Goal: Task Accomplishment & Management: Complete application form

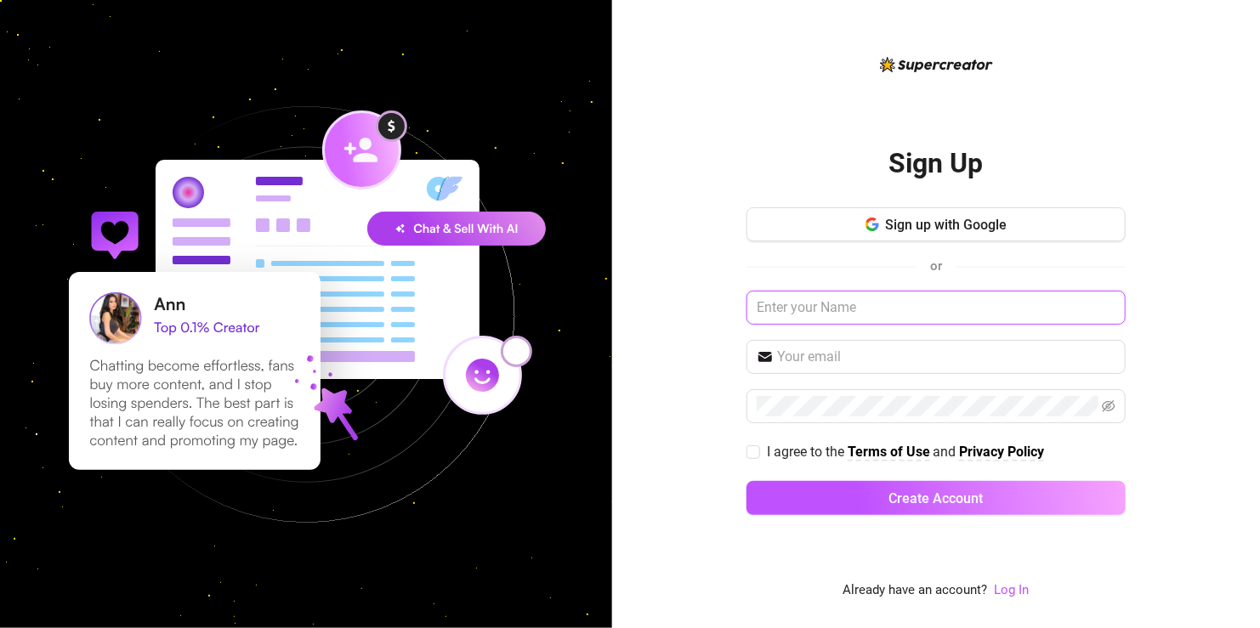
click at [870, 304] on input "text" at bounding box center [935, 308] width 379 height 34
click at [897, 352] on input "text" at bounding box center [946, 357] width 338 height 20
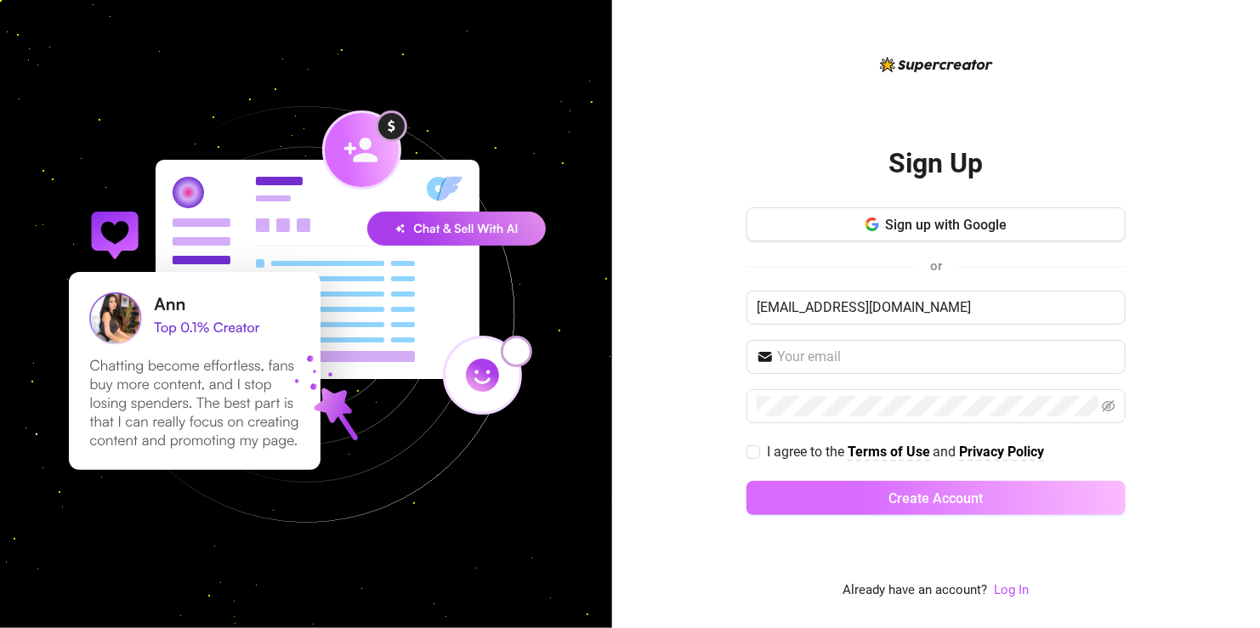
click at [961, 496] on span "Create Account" at bounding box center [936, 498] width 94 height 16
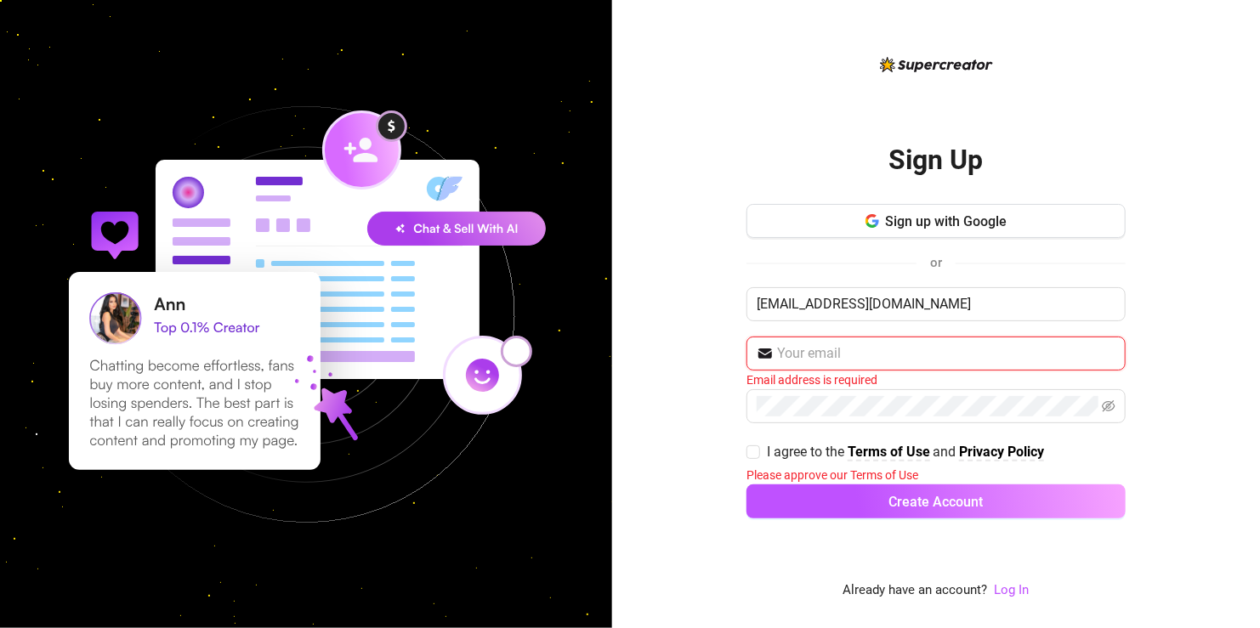
click at [934, 349] on input "text" at bounding box center [946, 353] width 338 height 20
click at [918, 296] on input "[EMAIL_ADDRESS][DOMAIN_NAME]" at bounding box center [935, 304] width 379 height 34
click at [932, 264] on span "or" at bounding box center [936, 262] width 12 height 15
click at [892, 306] on input "[EMAIL_ADDRESS][DOMAIN_NAME]" at bounding box center [935, 304] width 379 height 34
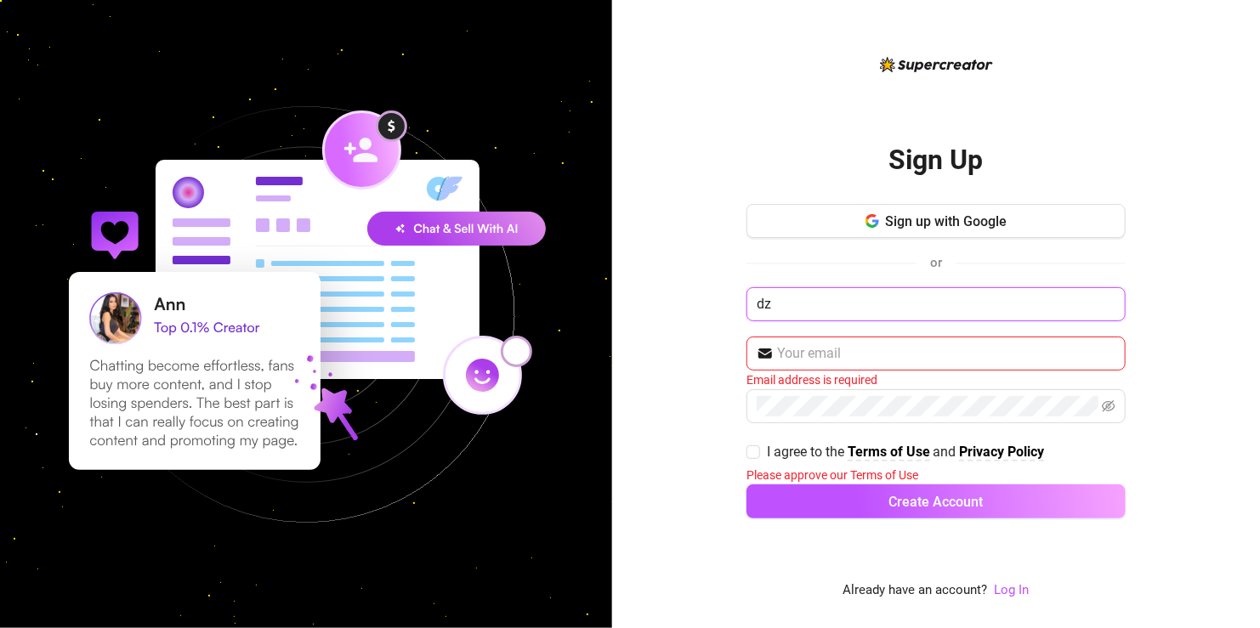
type input "d"
click at [845, 350] on input "text" at bounding box center [946, 353] width 338 height 20
click at [890, 298] on input "[EMAIL_ADDRESS][DOMAIN_NAME]" at bounding box center [935, 304] width 379 height 34
type input "dzeki"
click at [788, 350] on input "text" at bounding box center [946, 353] width 338 height 20
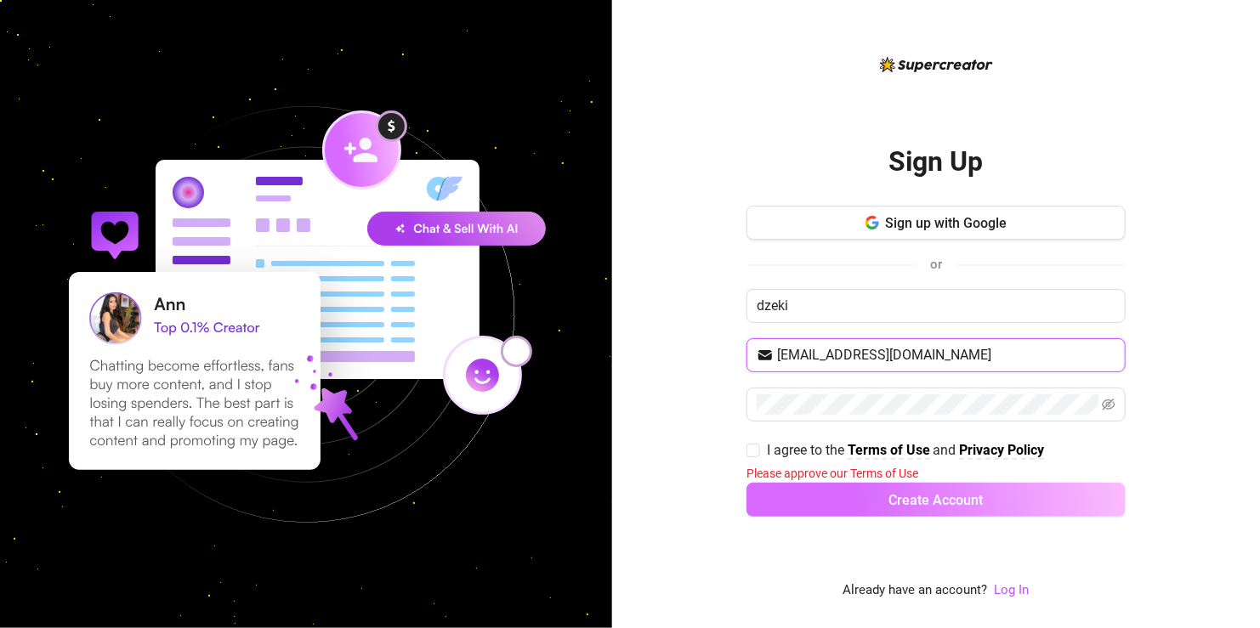
type input "[EMAIL_ADDRESS][DOMAIN_NAME]"
click at [933, 496] on span "Create Account" at bounding box center [936, 500] width 94 height 16
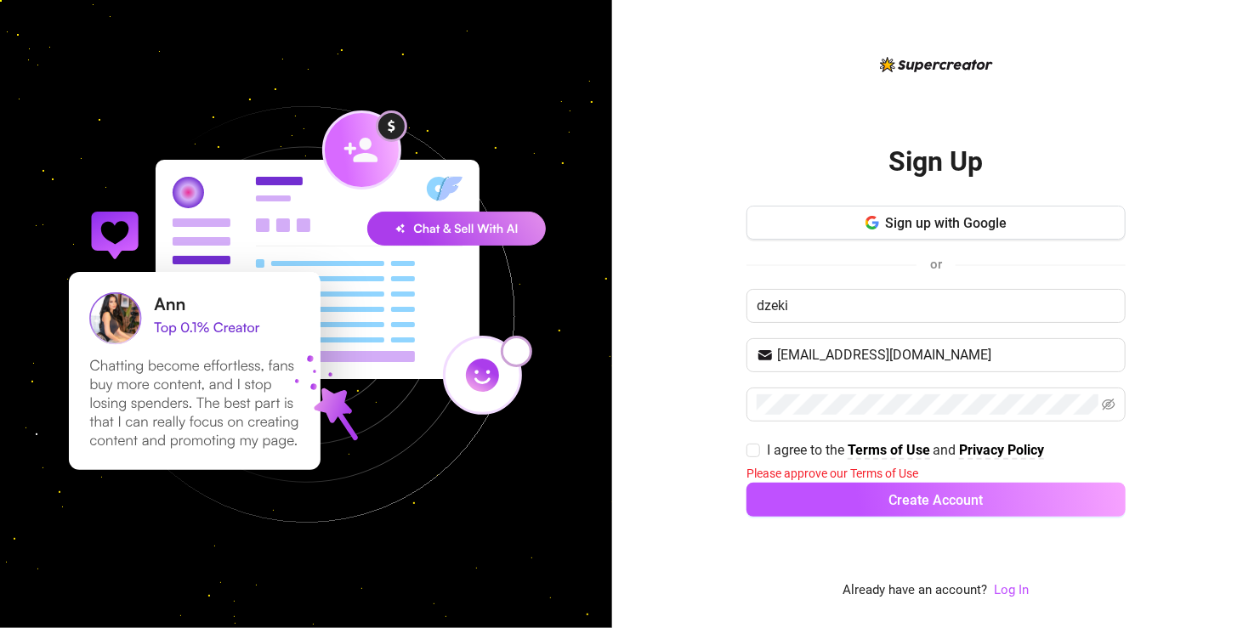
click at [920, 386] on div "Sign up with Google or dzeki [EMAIL_ADDRESS][DOMAIN_NAME] I agree to the Terms …" at bounding box center [935, 369] width 379 height 326
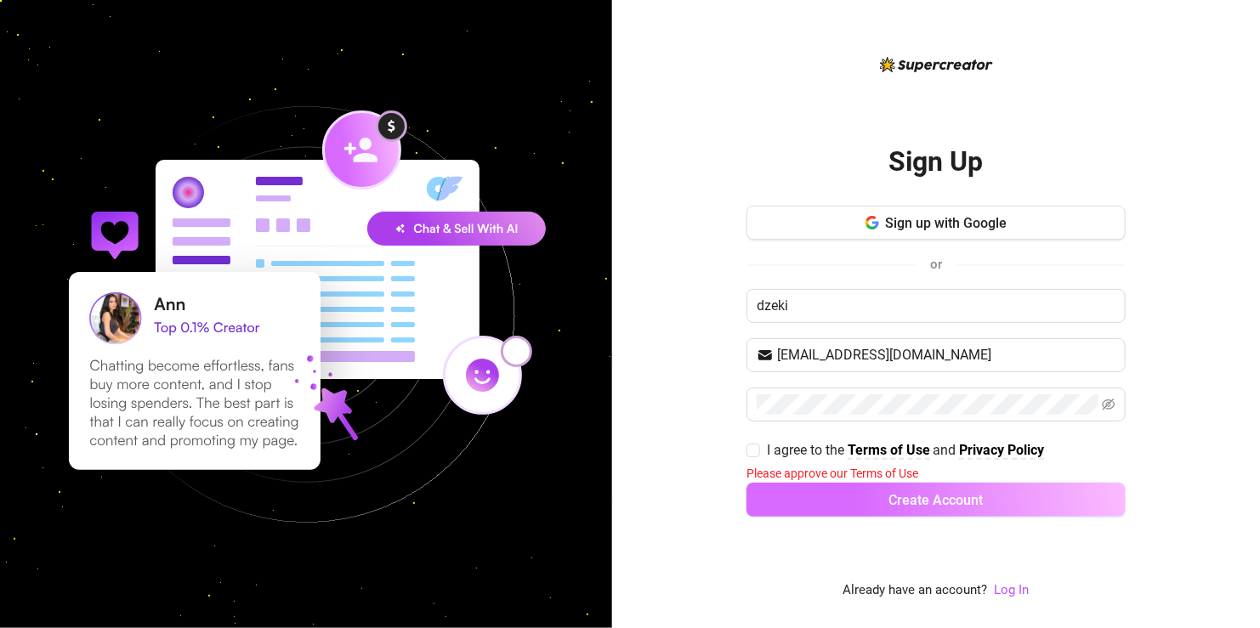
click at [960, 499] on span "Create Account" at bounding box center [936, 500] width 94 height 16
click at [960, 500] on span "Create Account" at bounding box center [936, 500] width 94 height 16
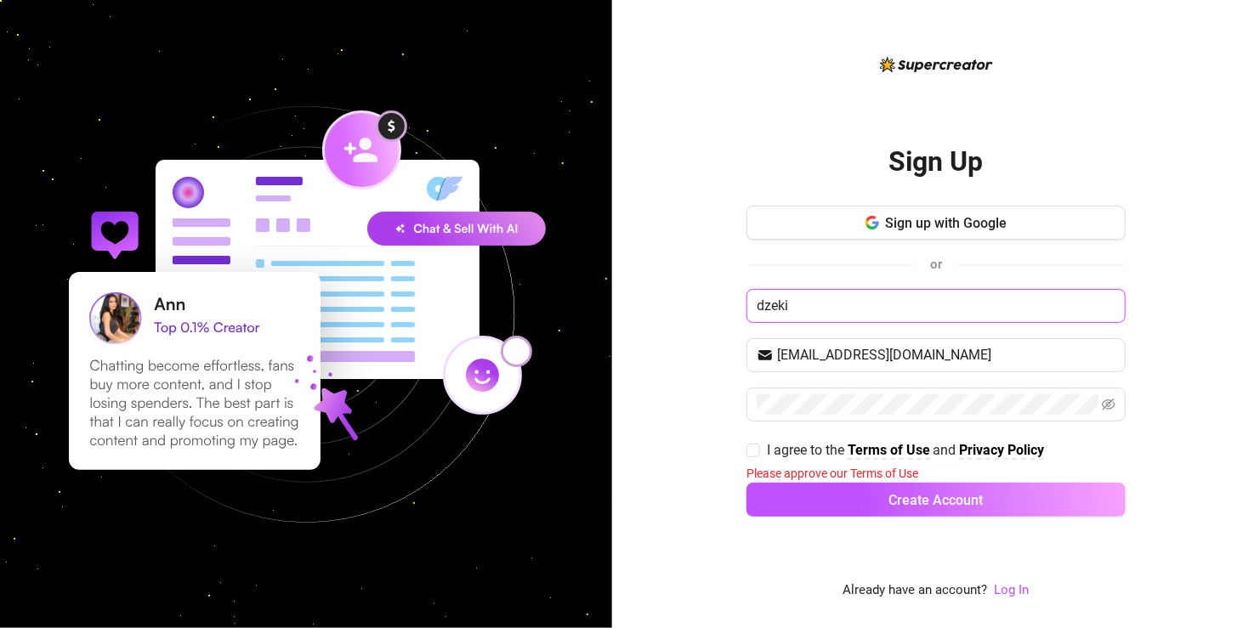
click at [881, 308] on input "dzeki" at bounding box center [935, 306] width 379 height 34
click at [989, 343] on span "[EMAIL_ADDRESS][DOMAIN_NAME]" at bounding box center [935, 355] width 379 height 34
click at [1111, 403] on icon "eye-invisible" at bounding box center [1109, 405] width 14 height 14
click at [1109, 400] on icon "eye" at bounding box center [1109, 405] width 14 height 14
click at [916, 451] on strong "Terms of Use" at bounding box center [889, 450] width 82 height 16
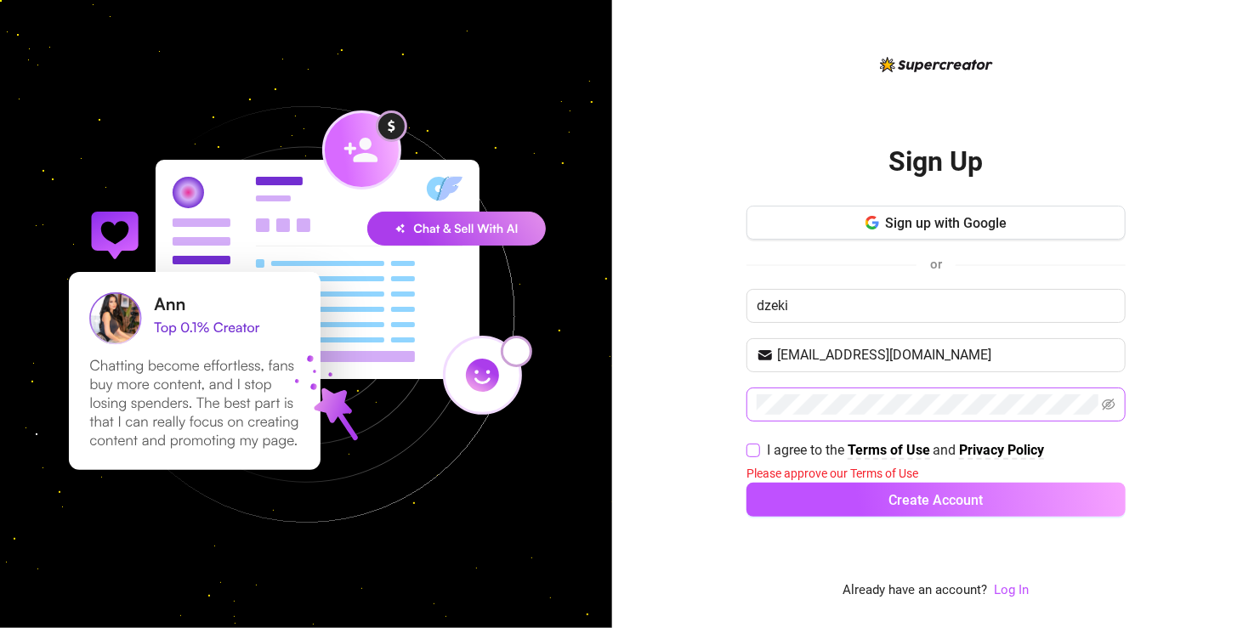
click at [757, 451] on input "I agree to the Terms of Use and Privacy Policy" at bounding box center [752, 450] width 12 height 12
checkbox input "true"
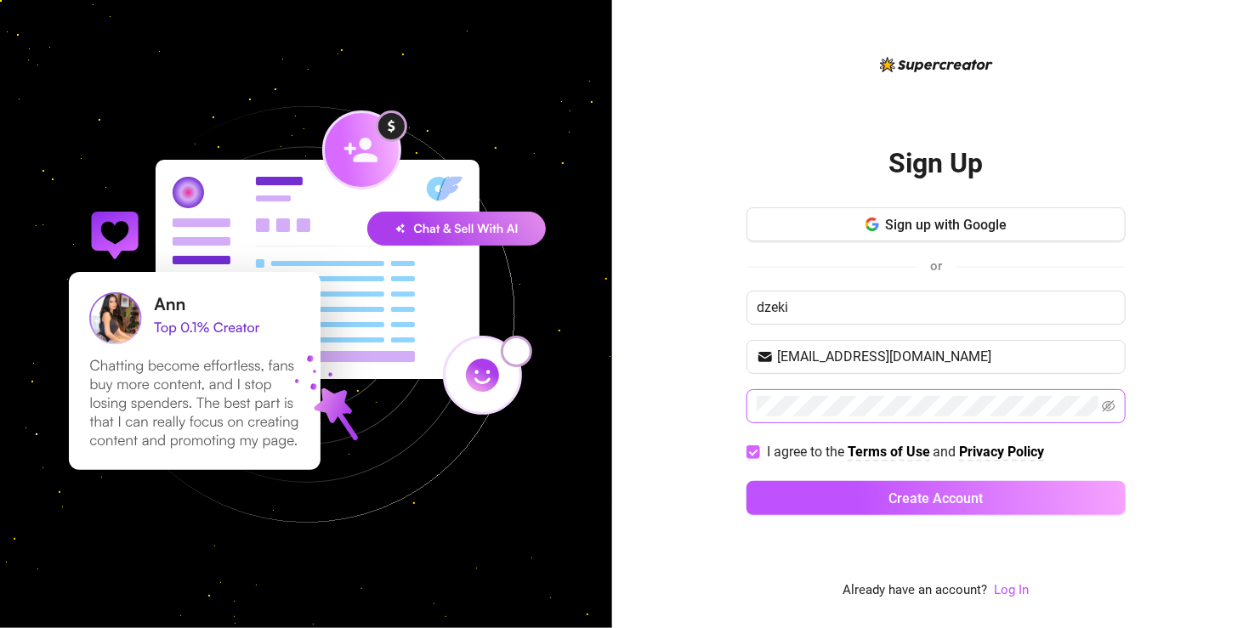
click at [909, 448] on strong "Terms of Use" at bounding box center [889, 452] width 82 height 16
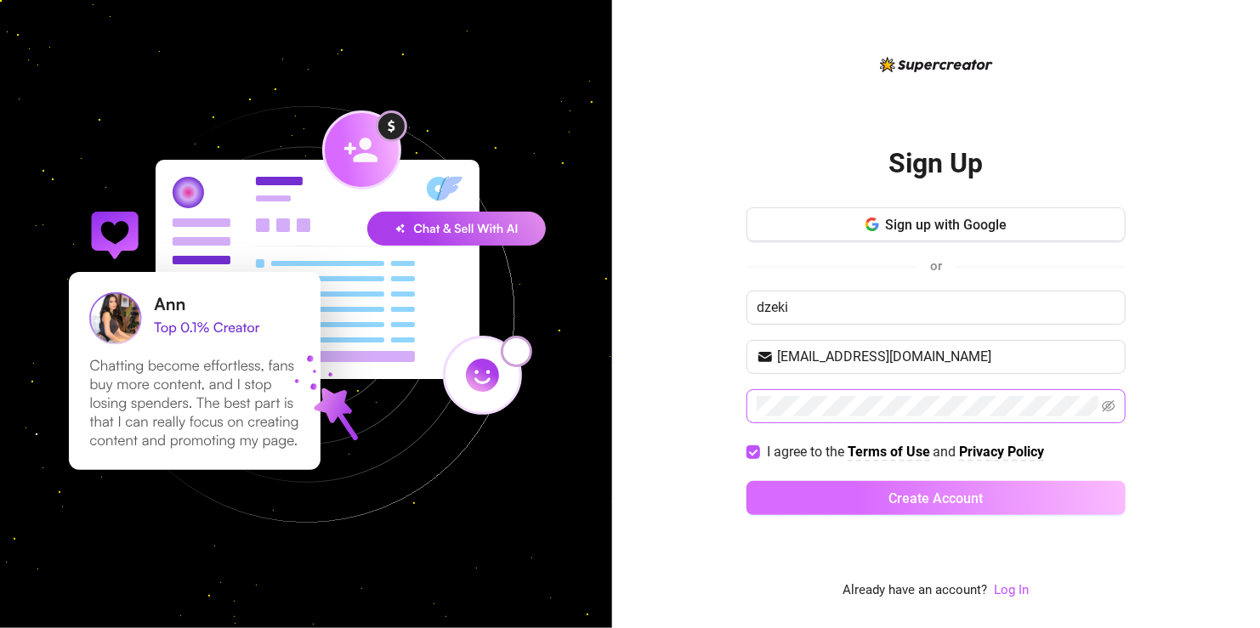
click at [958, 499] on span "Create Account" at bounding box center [936, 498] width 94 height 16
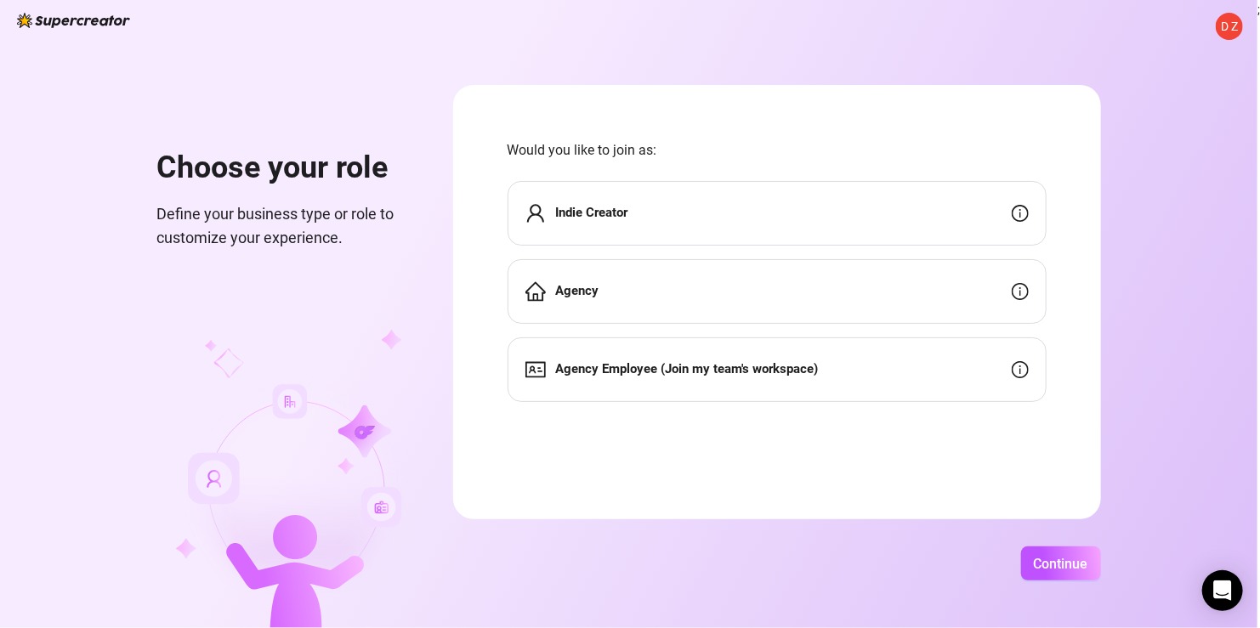
click at [567, 289] on strong "Agency" at bounding box center [577, 290] width 43 height 15
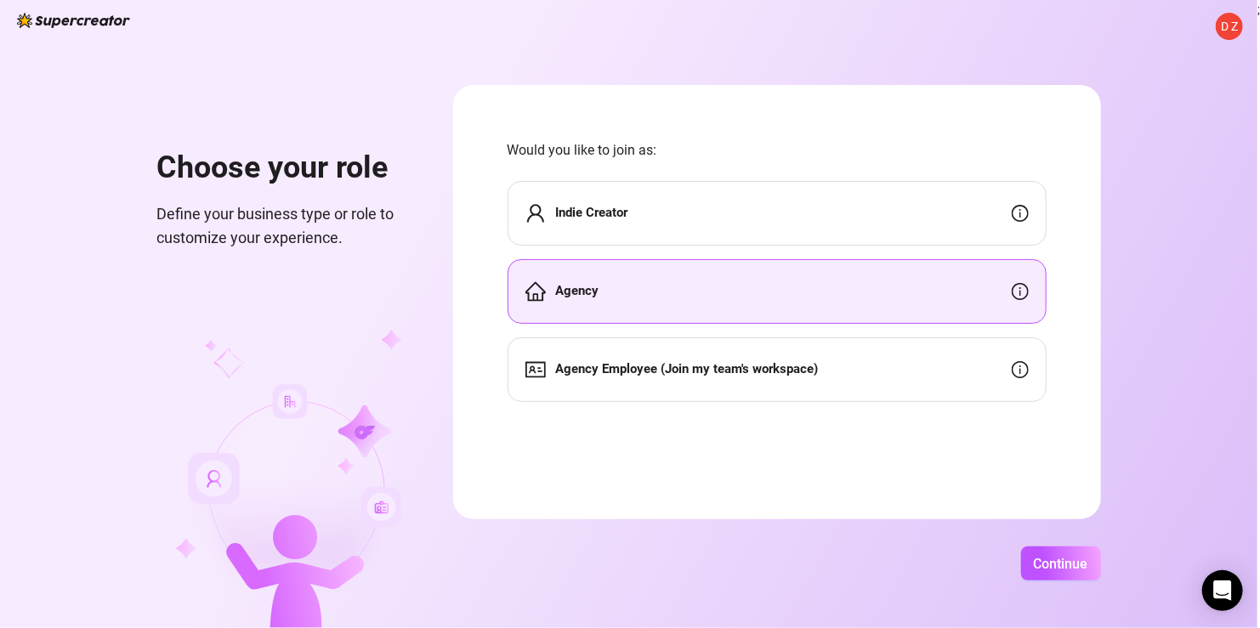
click at [567, 289] on strong "Agency" at bounding box center [577, 290] width 43 height 15
click at [568, 205] on strong "Indie Creator" at bounding box center [592, 212] width 72 height 15
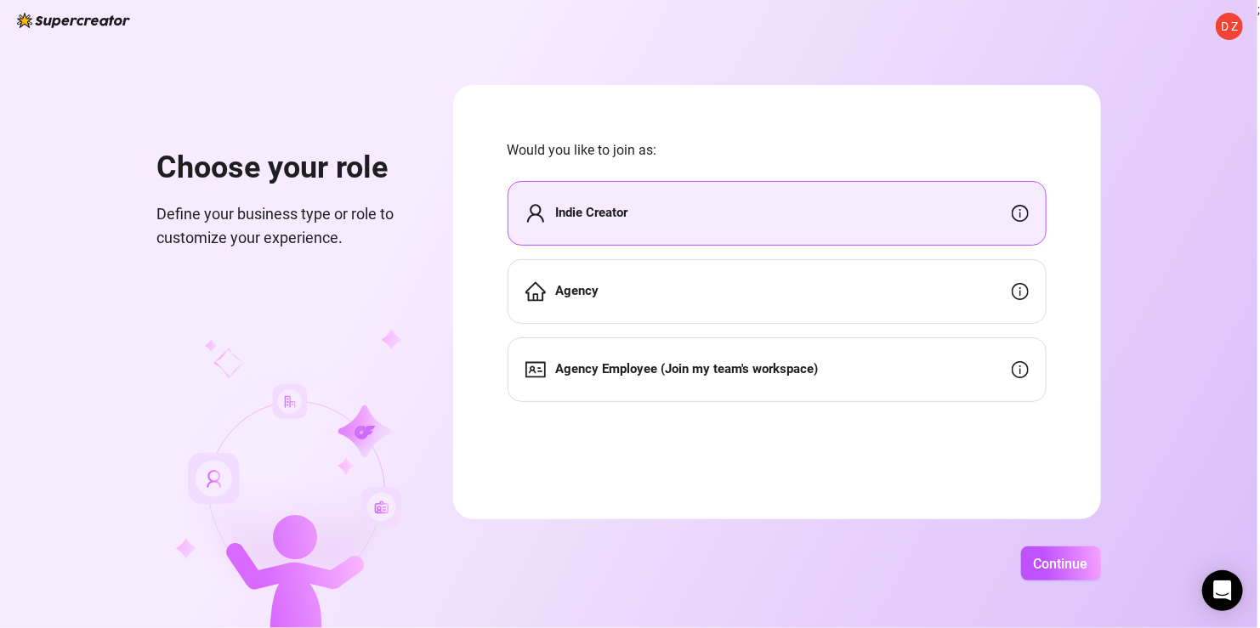
click at [568, 205] on strong "Indie Creator" at bounding box center [592, 212] width 72 height 15
click at [1060, 557] on span "Continue" at bounding box center [1061, 564] width 54 height 16
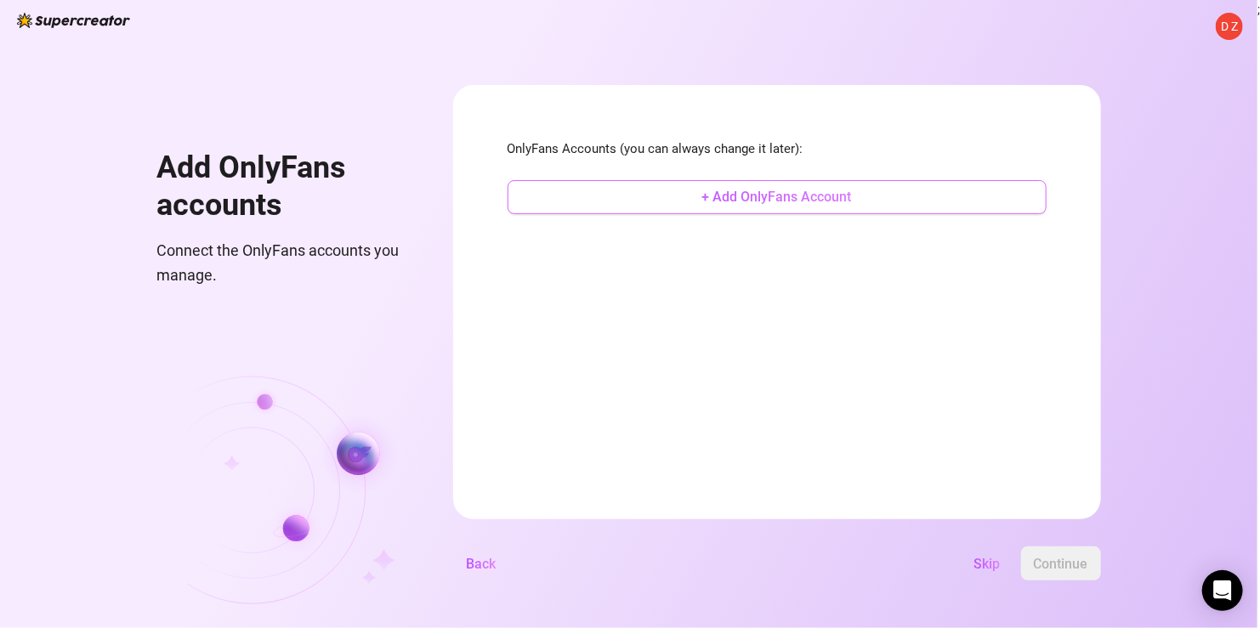
click at [768, 194] on span "+ Add OnlyFans Account" at bounding box center [777, 197] width 150 height 16
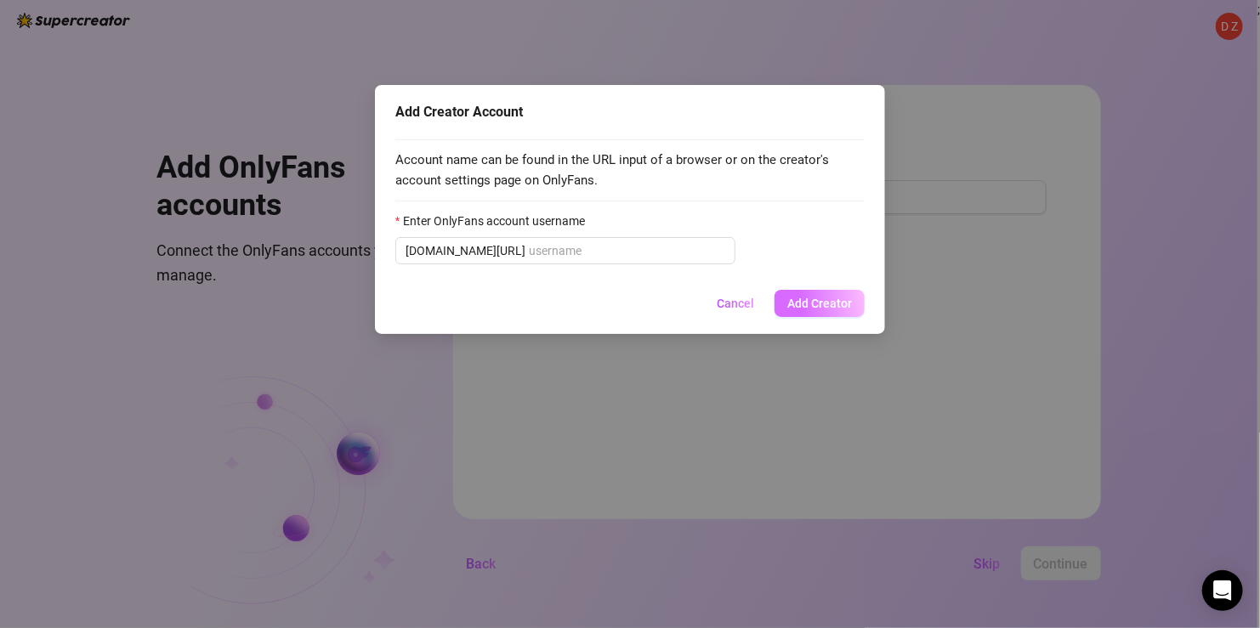
click at [808, 306] on span "Add Creator" at bounding box center [819, 304] width 65 height 14
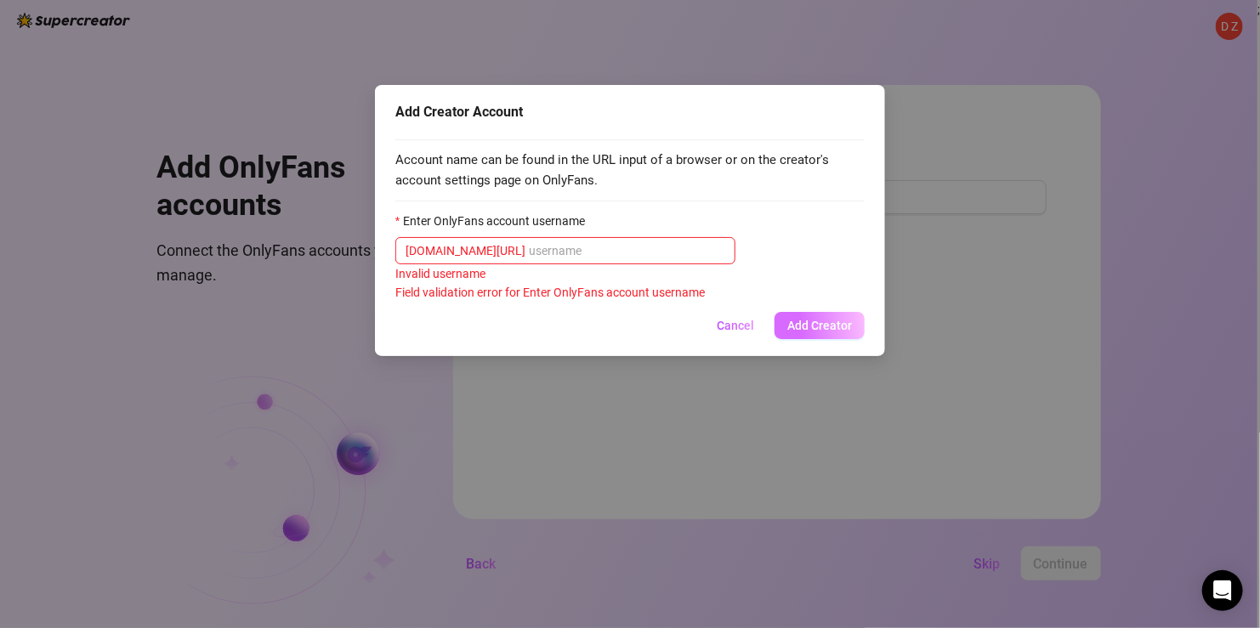
click at [819, 323] on span "Add Creator" at bounding box center [819, 326] width 65 height 14
click at [584, 253] on input "Enter OnlyFans account username" at bounding box center [627, 250] width 196 height 19
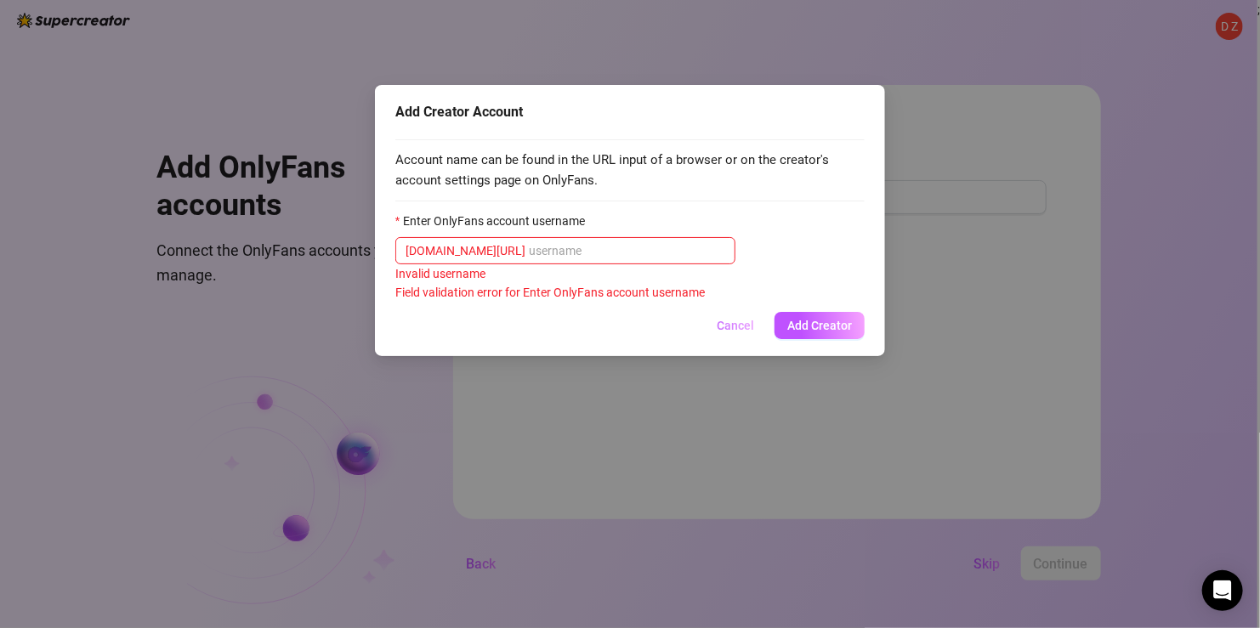
click at [724, 329] on span "Cancel" at bounding box center [735, 326] width 37 height 14
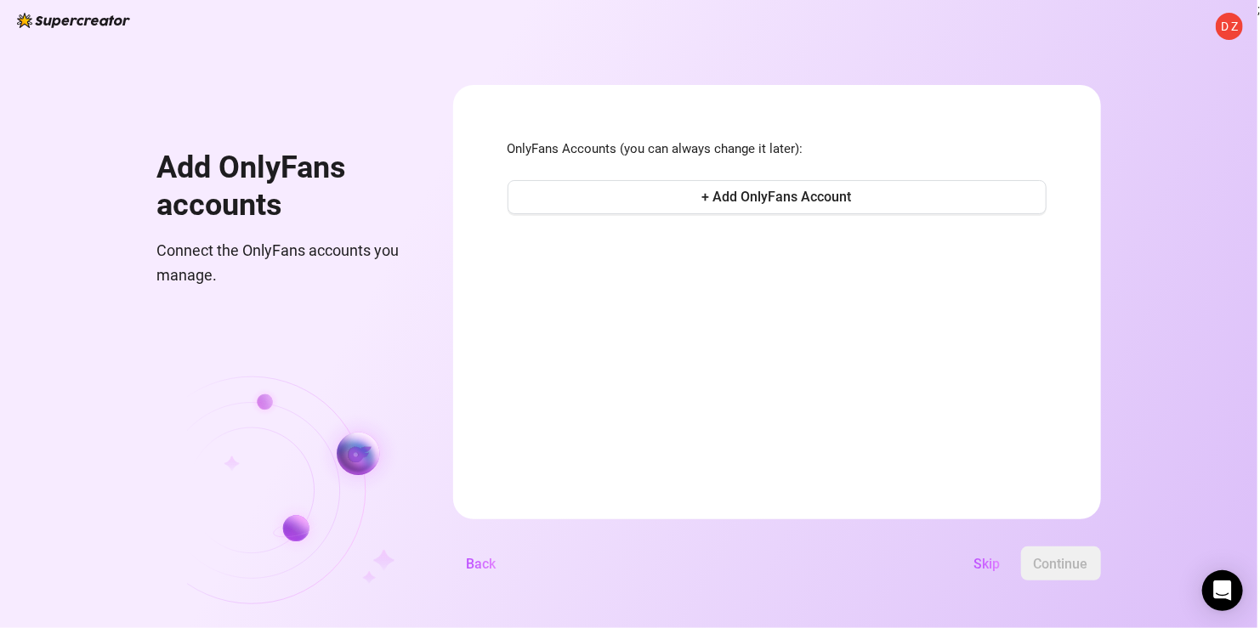
click at [101, 17] on img at bounding box center [73, 20] width 113 height 15
click at [785, 197] on span "+ Add OnlyFans Account" at bounding box center [777, 197] width 150 height 16
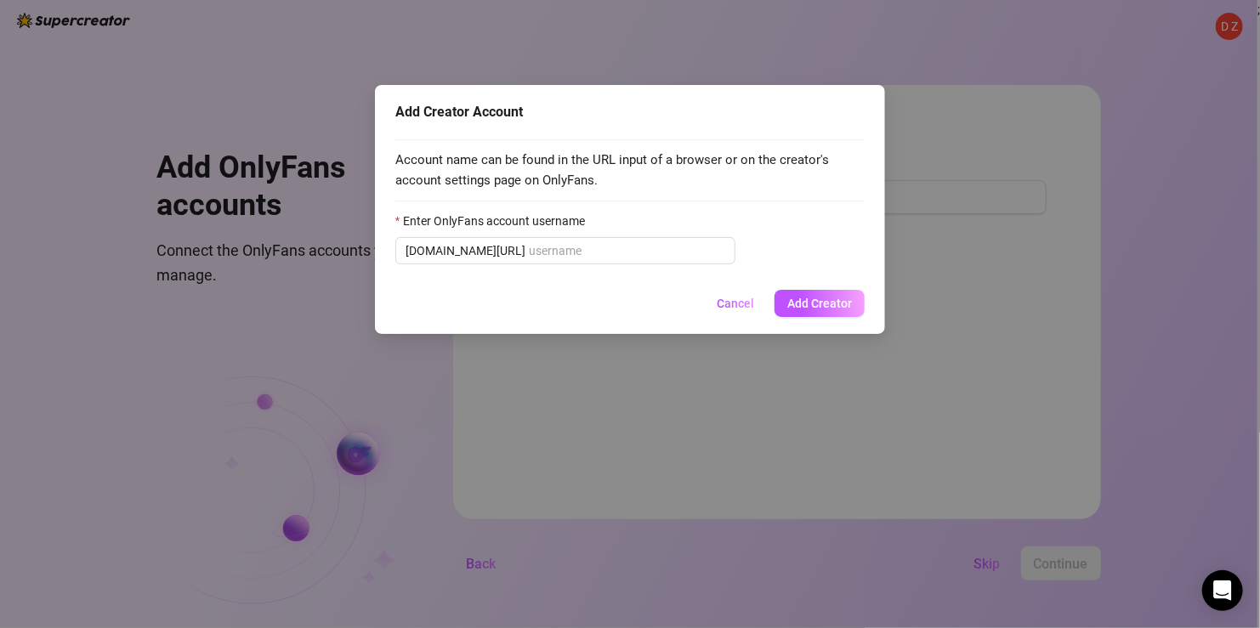
click at [530, 220] on label "Enter OnlyFans account username" at bounding box center [495, 221] width 201 height 19
click at [530, 241] on input "Enter OnlyFans account username" at bounding box center [627, 250] width 196 height 19
click at [825, 299] on span "Add Creator" at bounding box center [819, 304] width 65 height 14
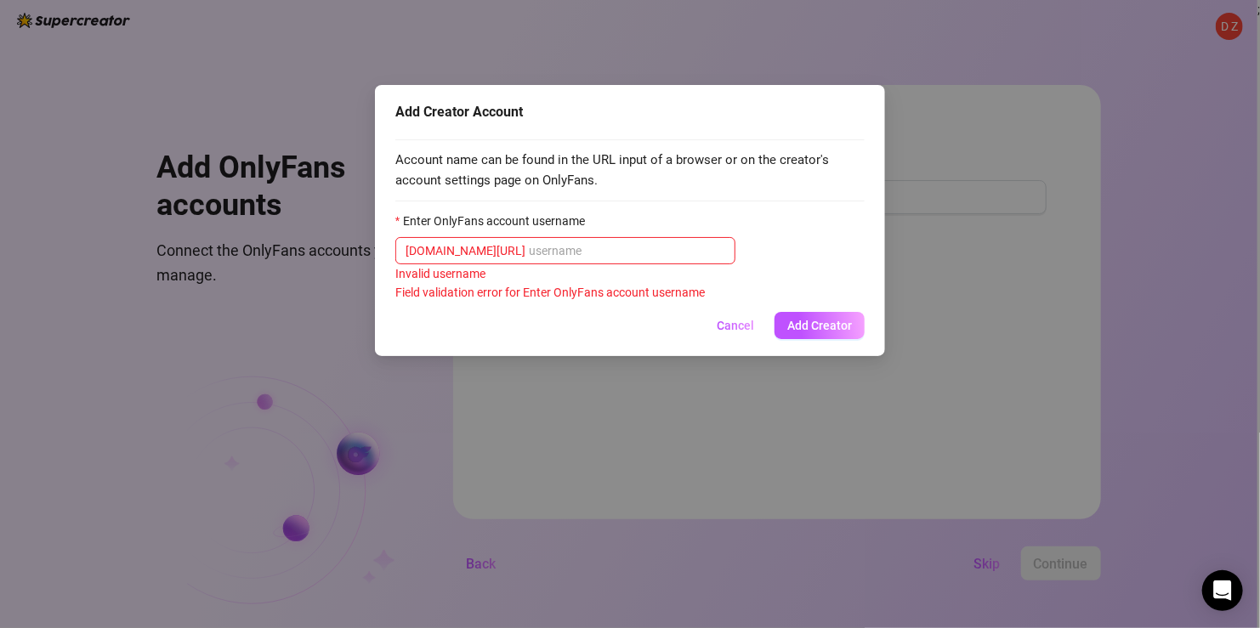
click at [469, 296] on div "Field validation error for Enter OnlyFans account username" at bounding box center [629, 292] width 469 height 19
click at [582, 257] on input "Enter OnlyFans account username" at bounding box center [627, 250] width 196 height 19
click at [475, 219] on label "Enter OnlyFans account username" at bounding box center [495, 221] width 201 height 19
click at [809, 324] on span "Add Creator" at bounding box center [819, 326] width 65 height 14
click at [808, 324] on span "Add Creator" at bounding box center [819, 326] width 65 height 14
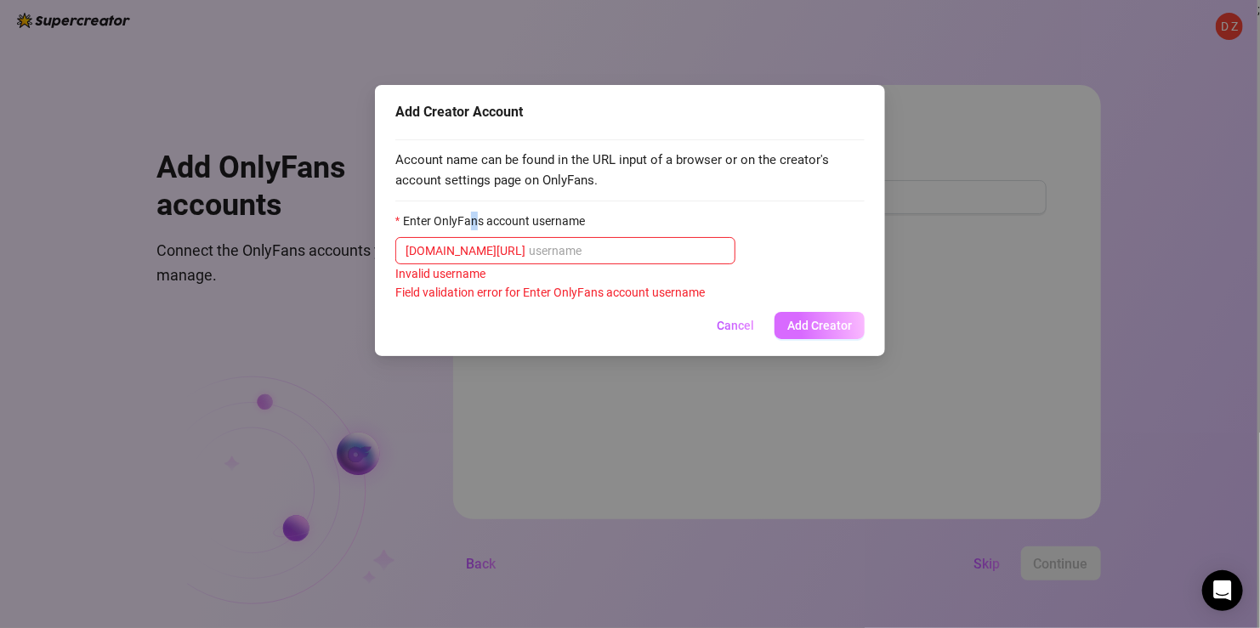
click at [808, 324] on span "Add Creator" at bounding box center [819, 326] width 65 height 14
click at [571, 251] on input "Enter OnlyFans account username" at bounding box center [627, 250] width 196 height 19
click at [453, 223] on label "Enter OnlyFans account username" at bounding box center [495, 221] width 201 height 19
click at [529, 241] on input "Enter OnlyFans account username" at bounding box center [627, 250] width 196 height 19
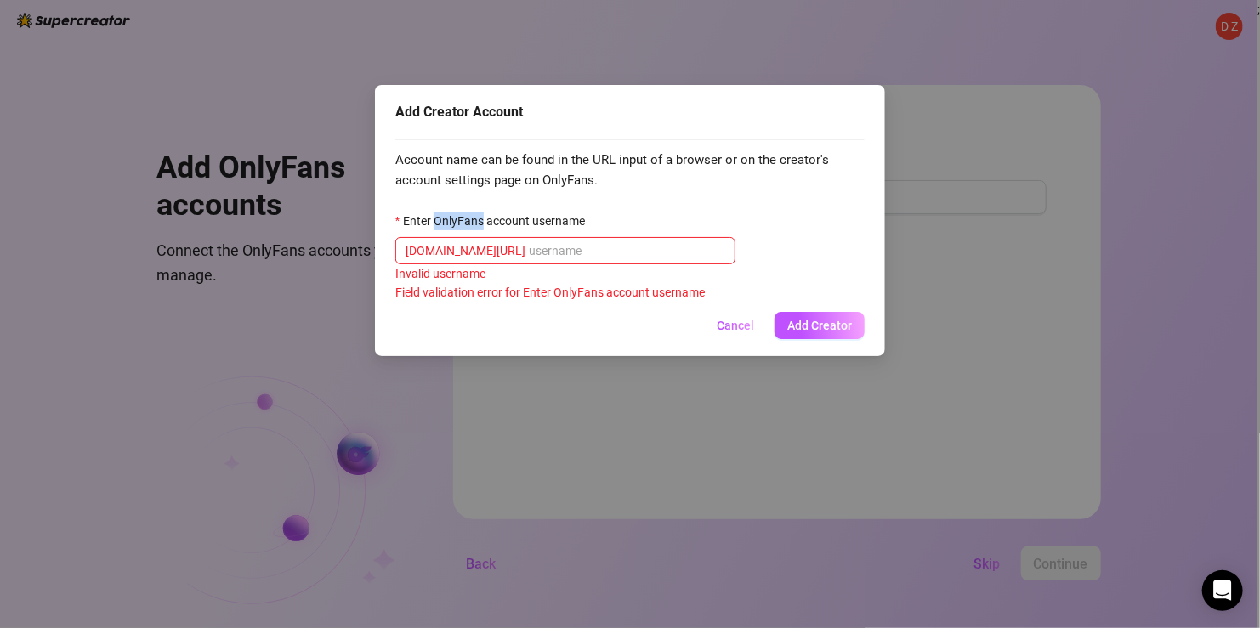
click at [452, 224] on label "Enter OnlyFans account username" at bounding box center [495, 221] width 201 height 19
click at [529, 241] on input "Enter OnlyFans account username" at bounding box center [627, 250] width 196 height 19
click at [451, 224] on label "Enter OnlyFans account username" at bounding box center [495, 221] width 201 height 19
click at [529, 241] on input "Enter OnlyFans account username" at bounding box center [627, 250] width 196 height 19
